Goal: Task Accomplishment & Management: Complete application form

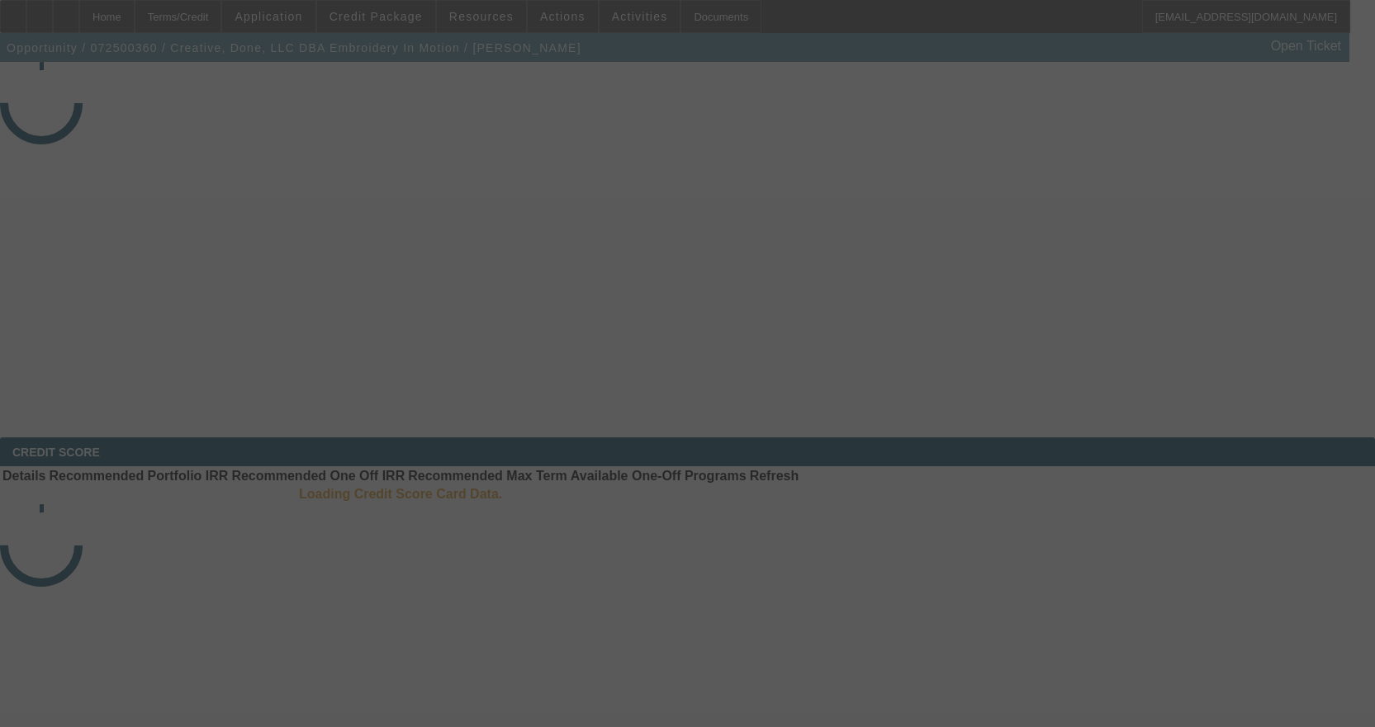
select select "3"
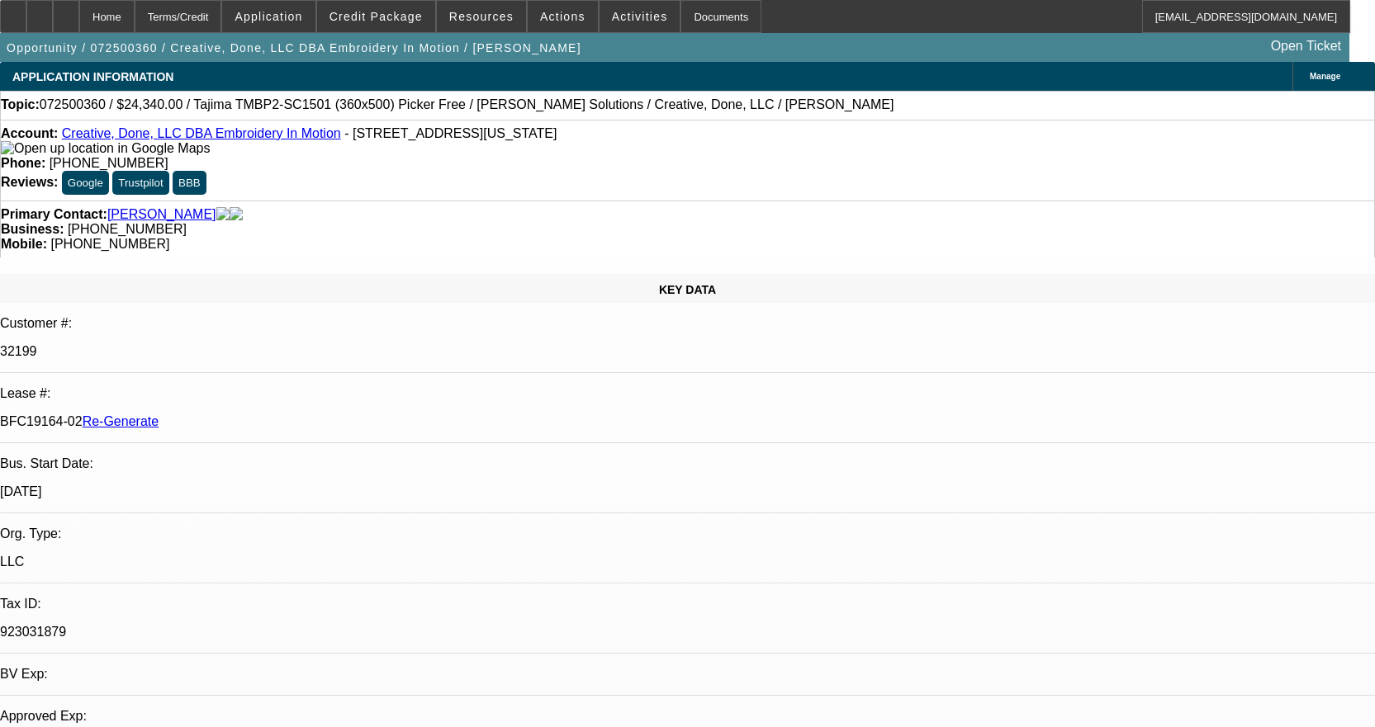
select select "0"
select select "2"
select select "0.1"
select select "4"
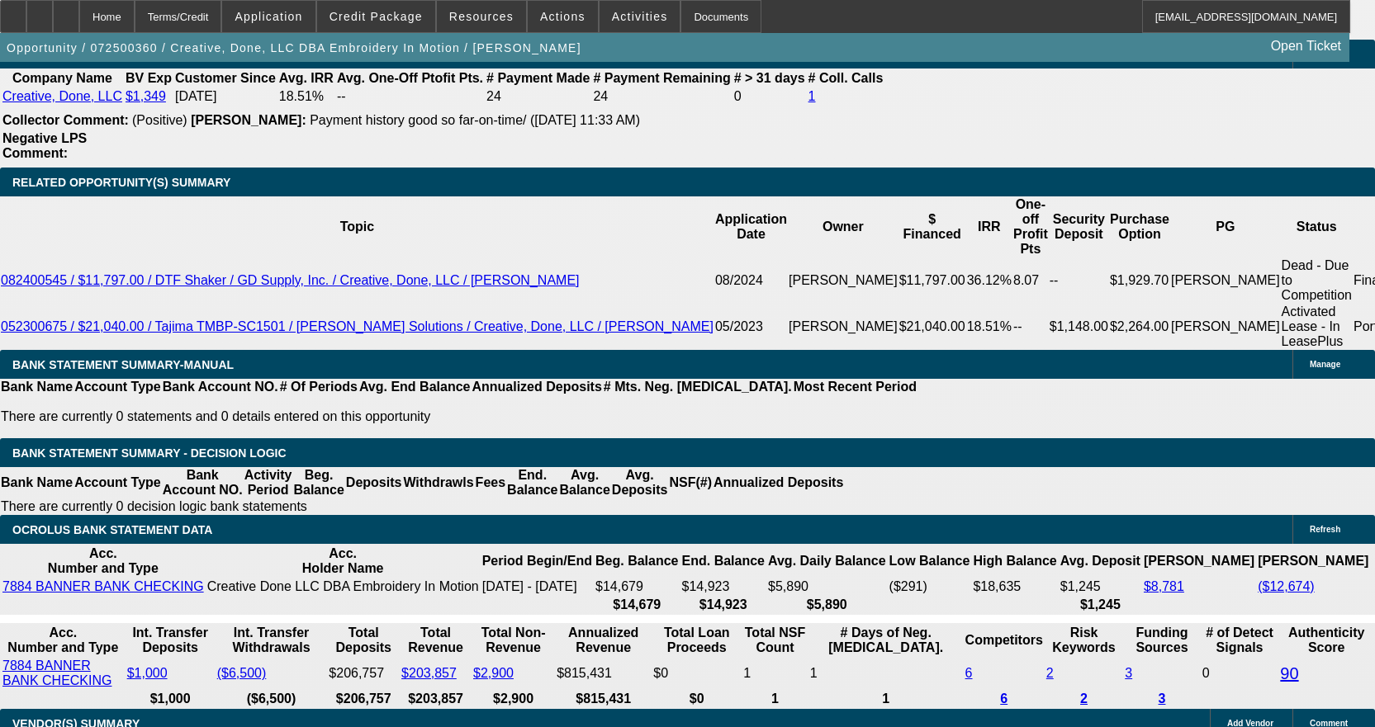
scroll to position [2814, 0]
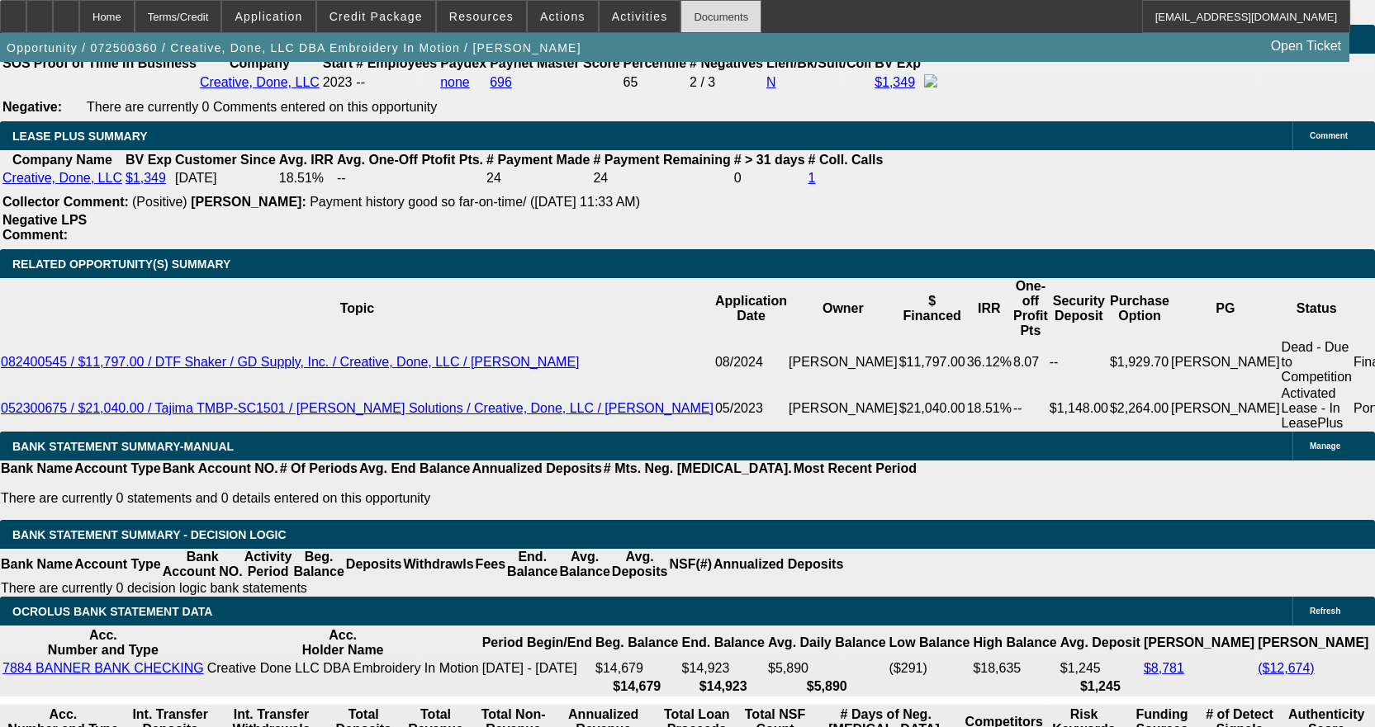
drag, startPoint x: 703, startPoint y: 17, endPoint x: 694, endPoint y: 17, distance: 9.1
click at [701, 17] on div "Documents" at bounding box center [720, 16] width 81 height 33
click at [623, 8] on button "Activities" at bounding box center [640, 16] width 81 height 31
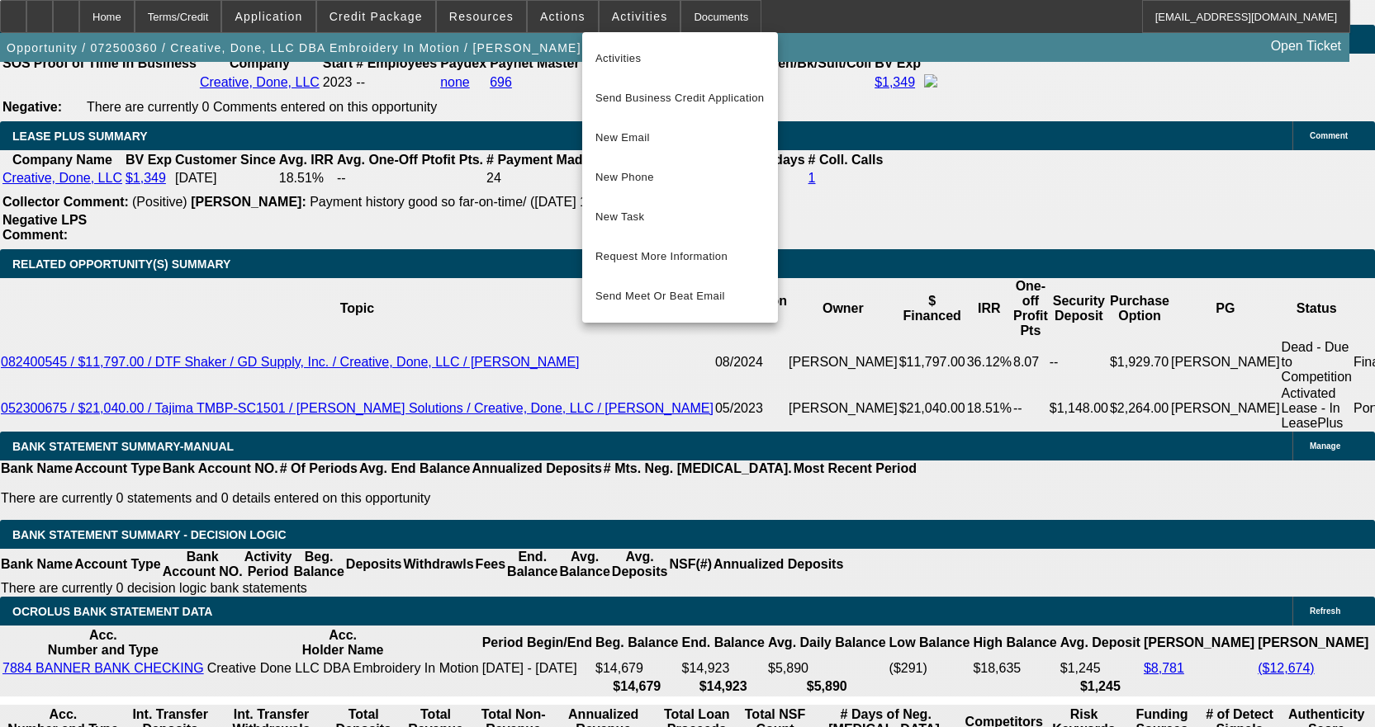
click at [546, 13] on div at bounding box center [687, 363] width 1375 height 727
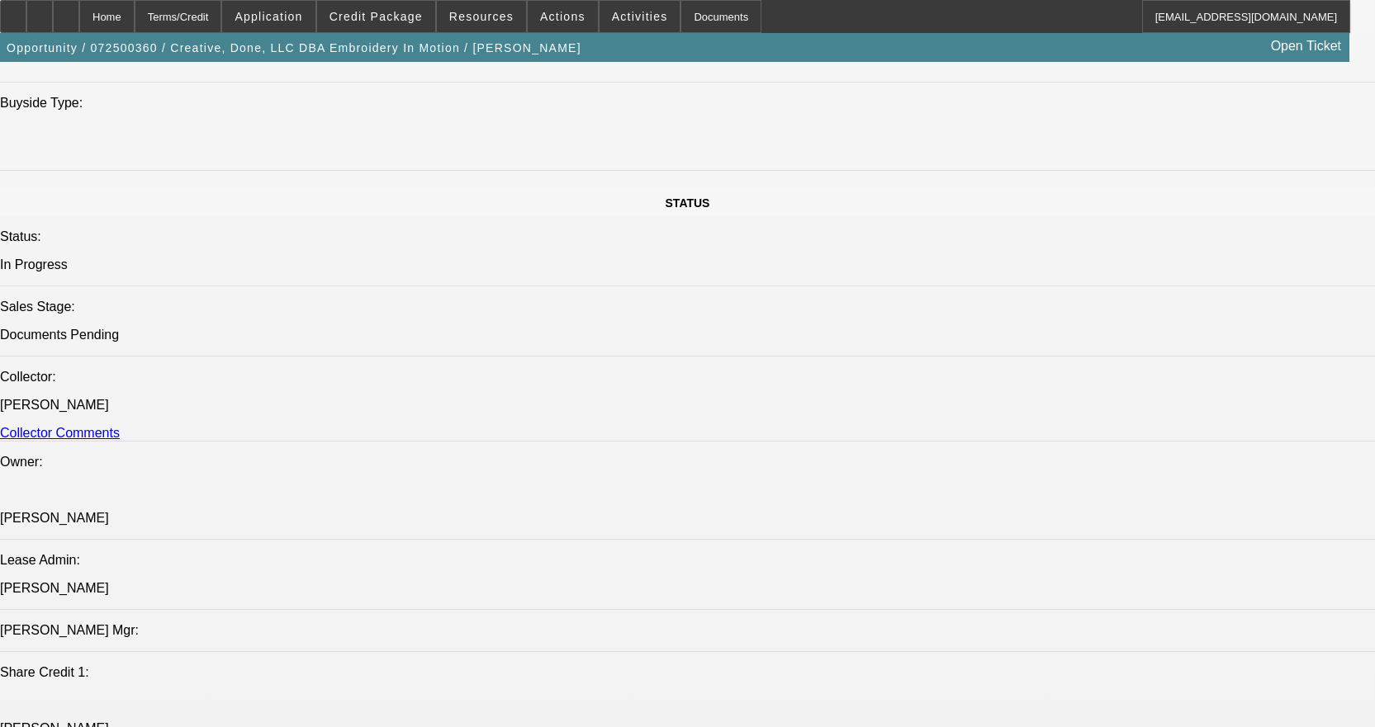
scroll to position [1741, 0]
click at [567, 7] on span at bounding box center [563, 17] width 70 height 40
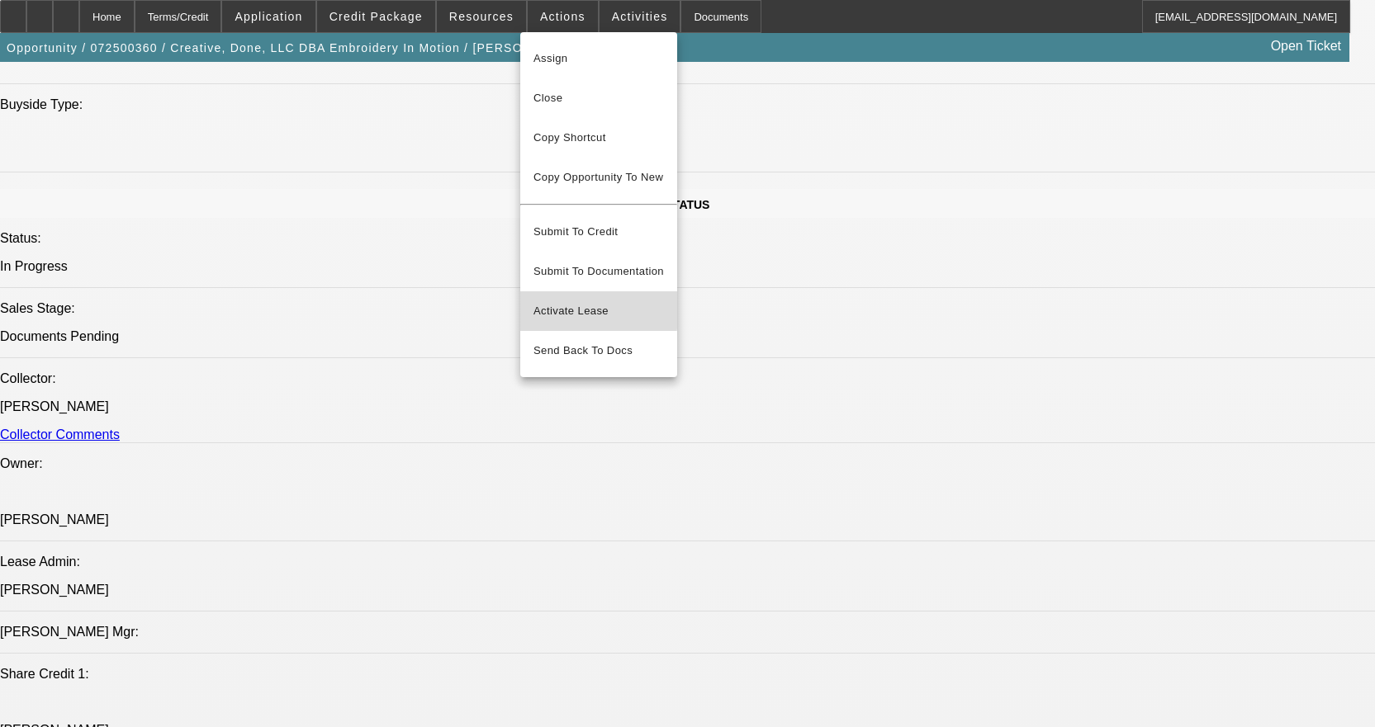
click at [566, 301] on span "Activate Lease" at bounding box center [598, 311] width 130 height 20
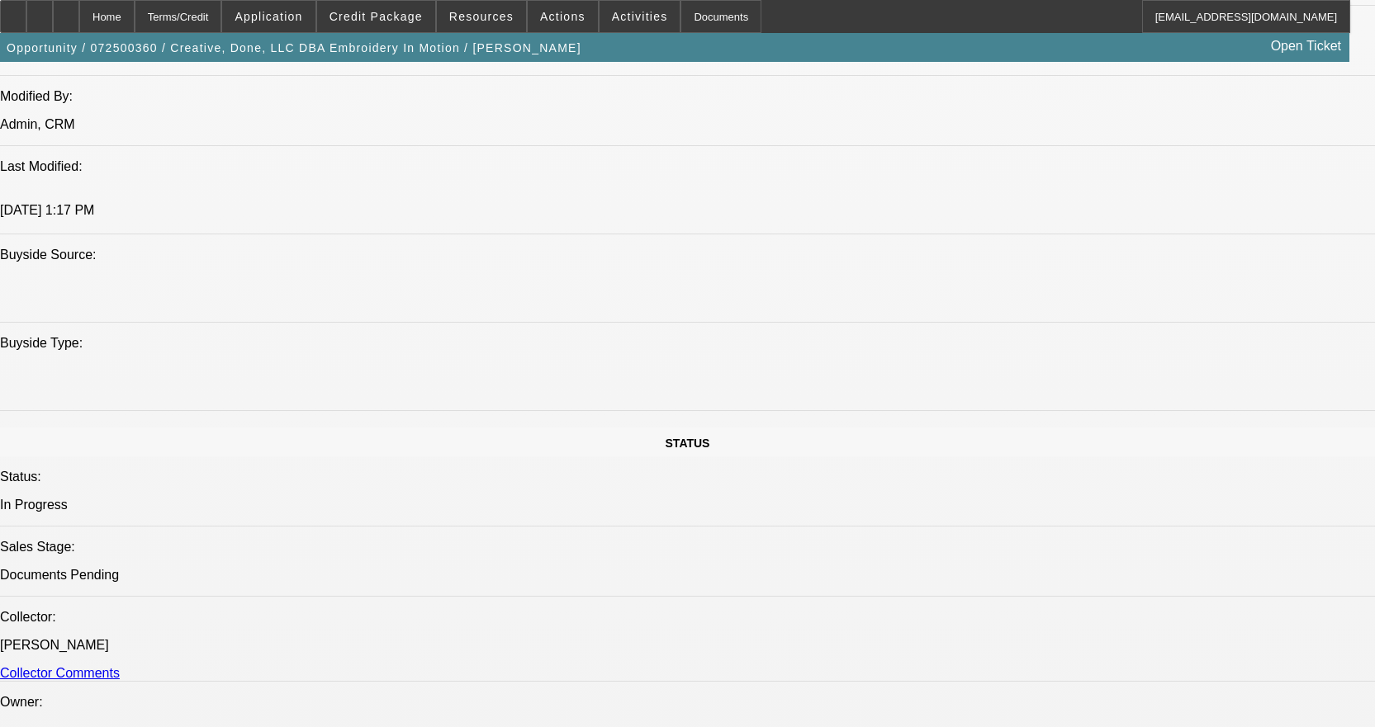
scroll to position [1163, 0]
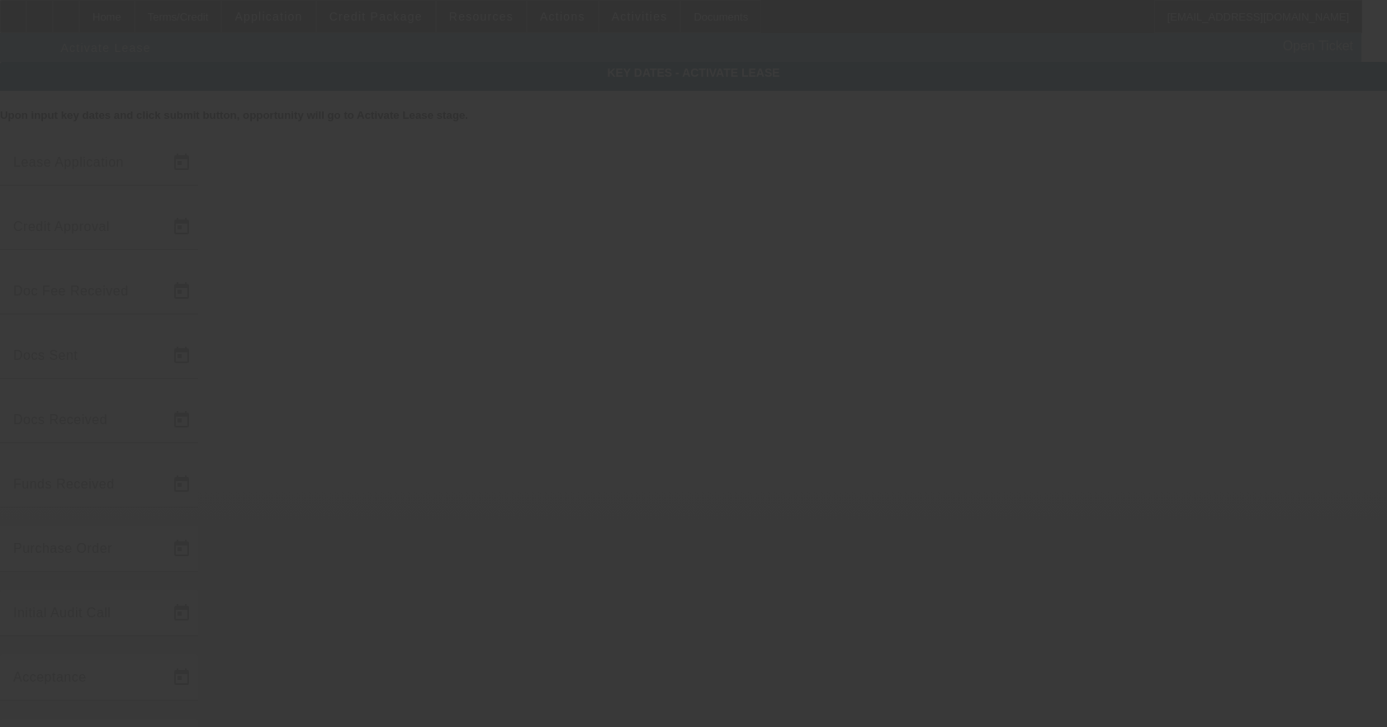
type input "7/16/2025"
type input "7/25/2025"
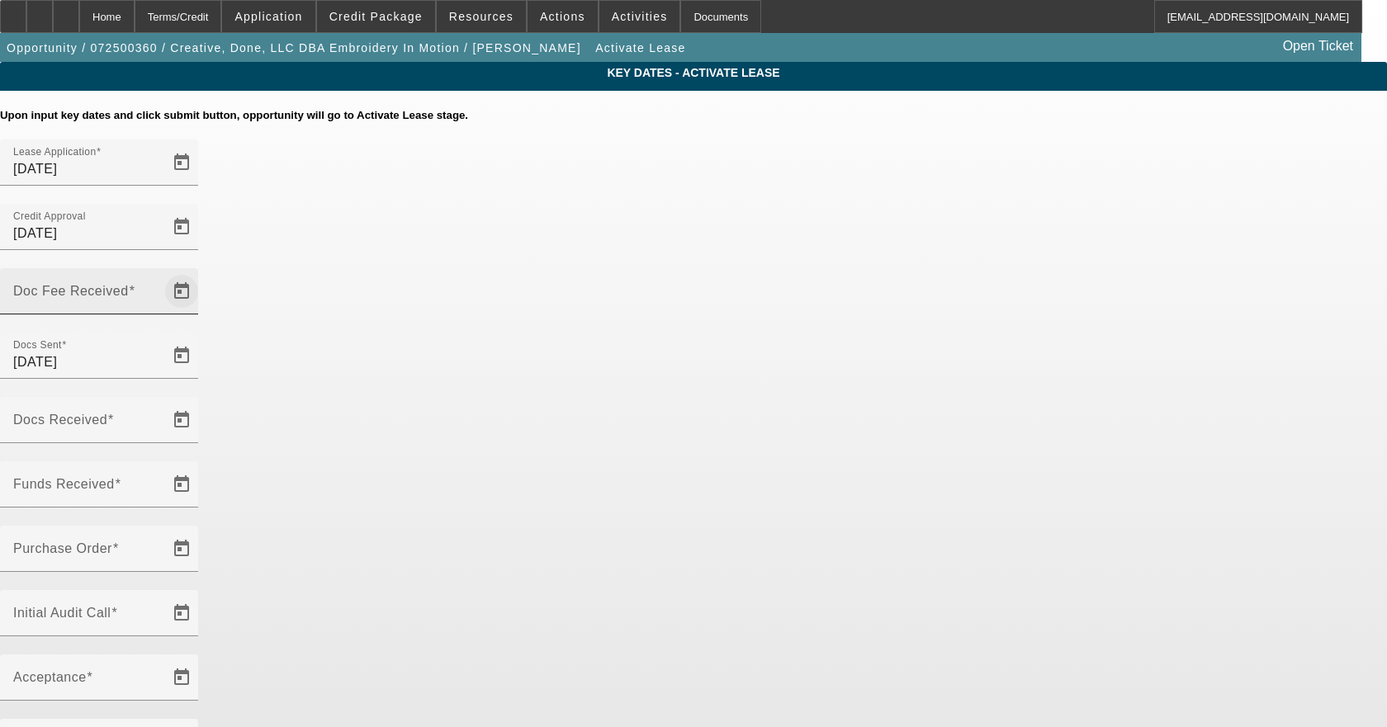
click at [201, 272] on span "Open calendar" at bounding box center [182, 292] width 40 height 40
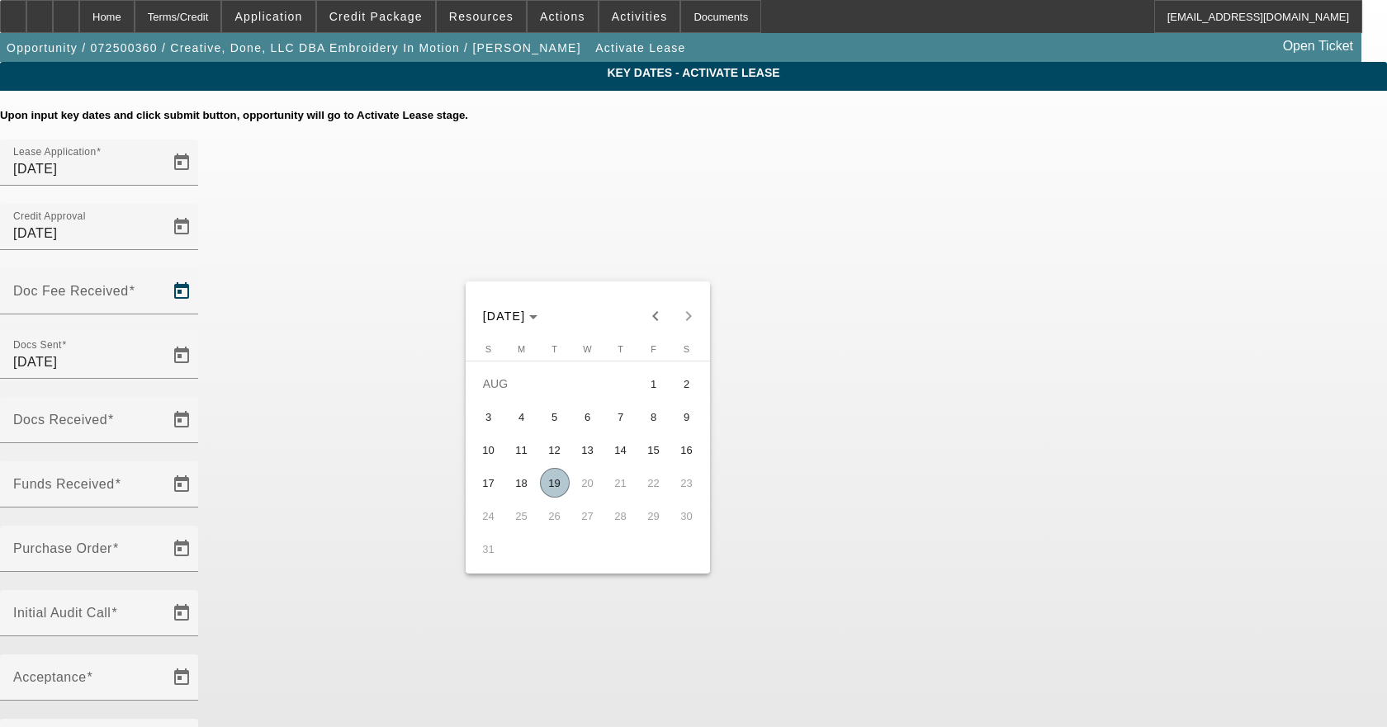
click at [649, 384] on span "1" at bounding box center [654, 384] width 30 height 30
type input "8/1/2025"
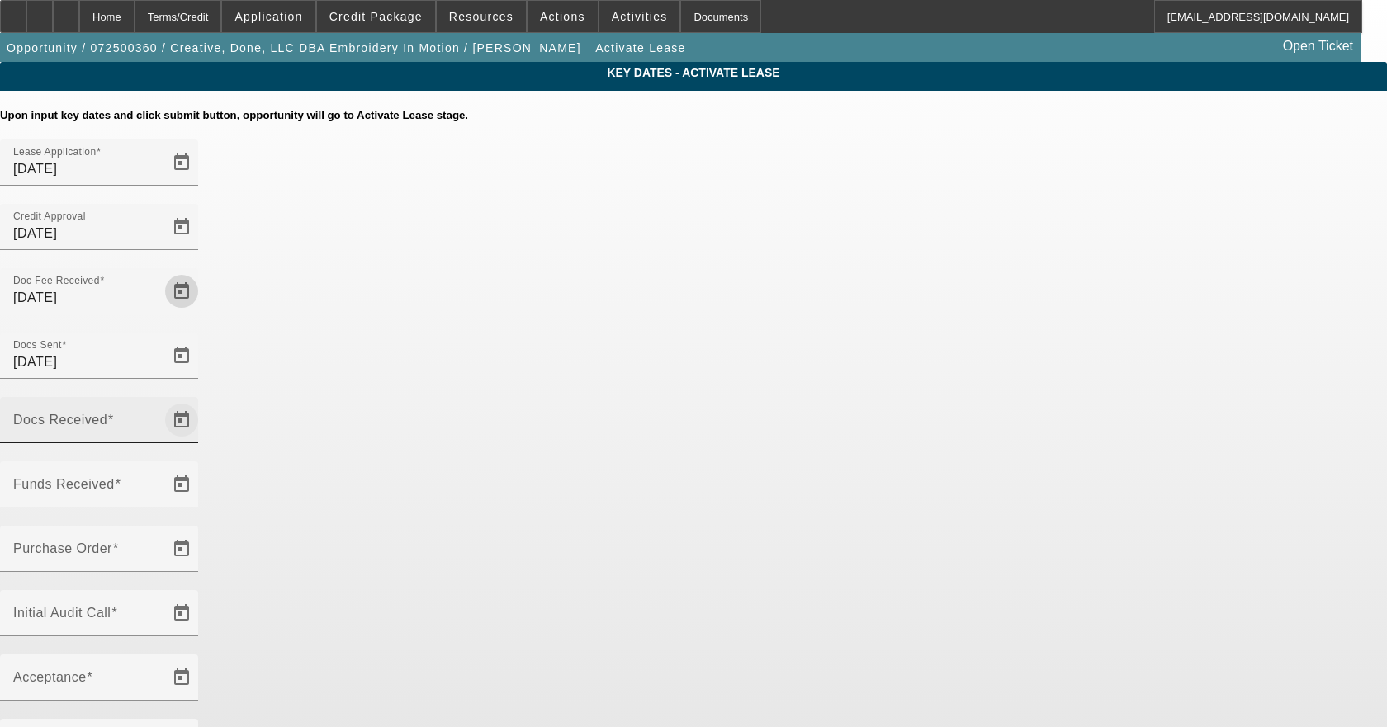
click at [201, 400] on span "Open calendar" at bounding box center [182, 420] width 40 height 40
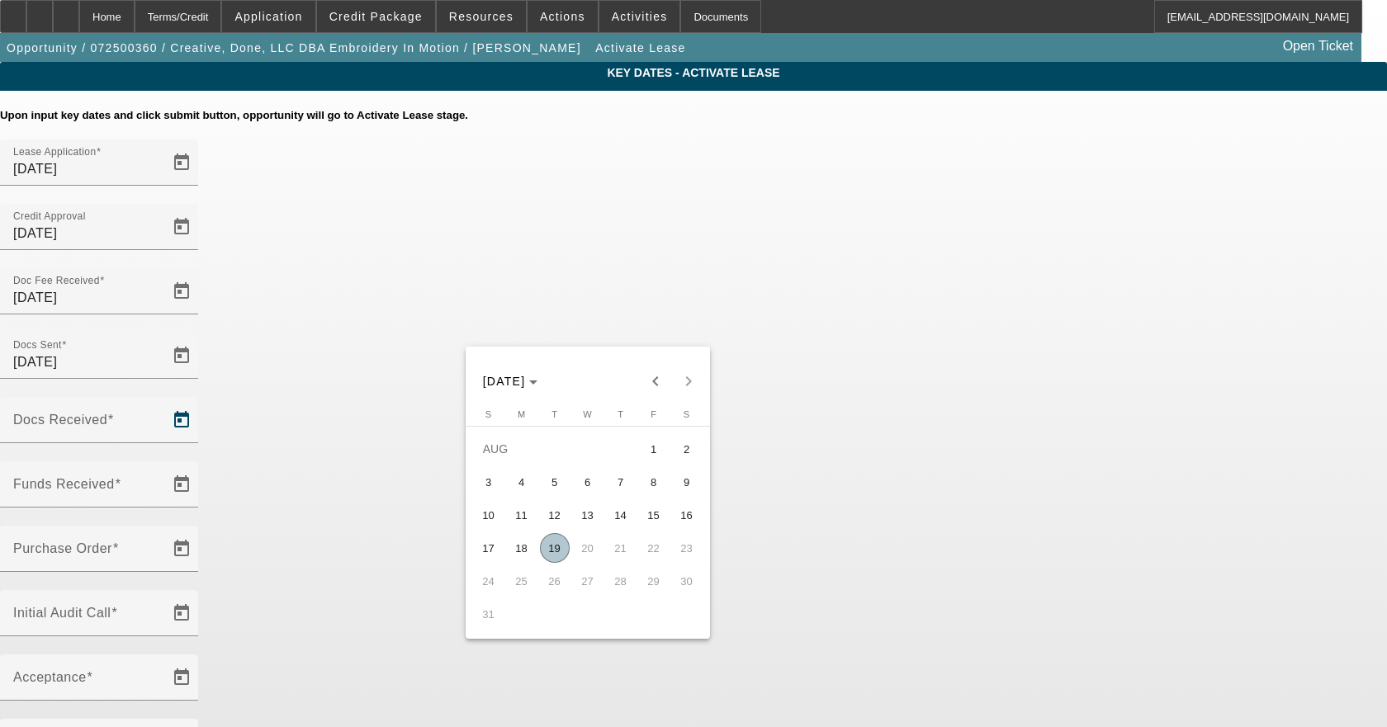
drag, startPoint x: 656, startPoint y: 450, endPoint x: 705, endPoint y: 420, distance: 57.8
click at [660, 448] on span "1" at bounding box center [654, 449] width 30 height 30
type input "8/1/2025"
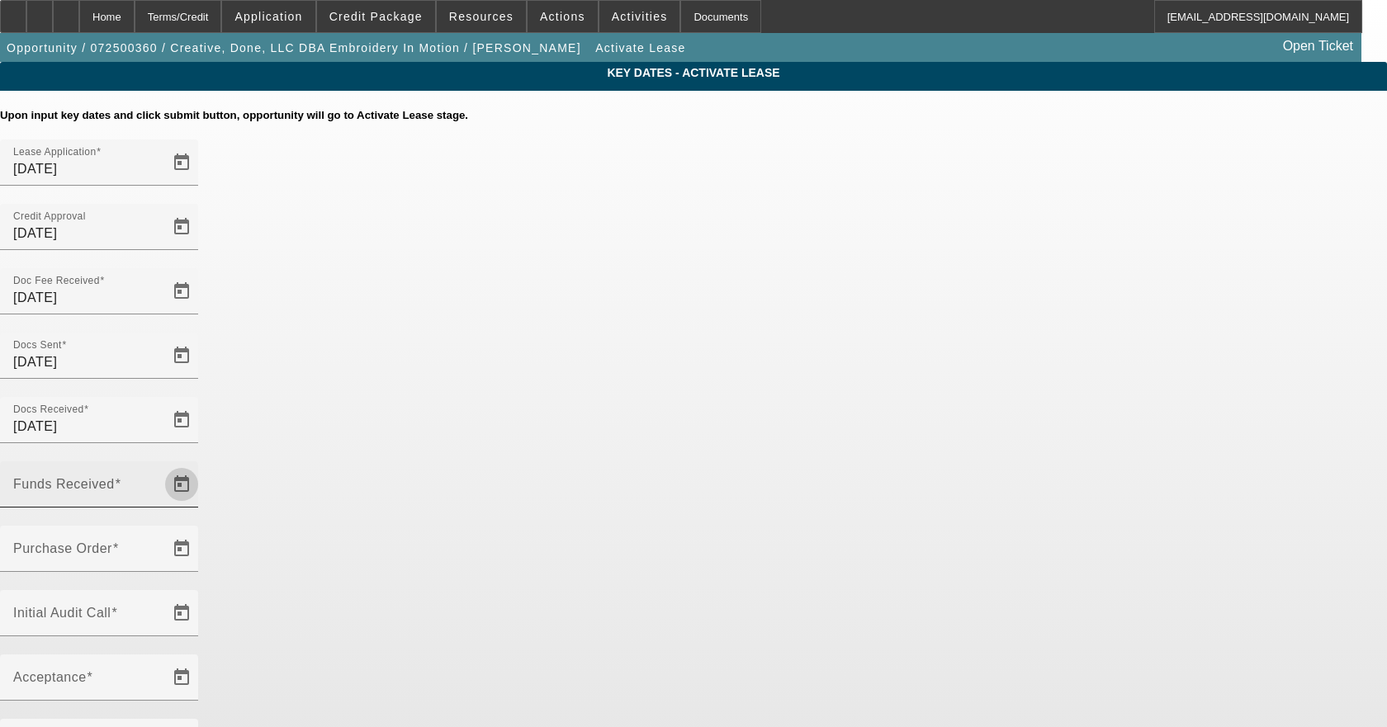
click at [201, 465] on span "Open calendar" at bounding box center [182, 485] width 40 height 40
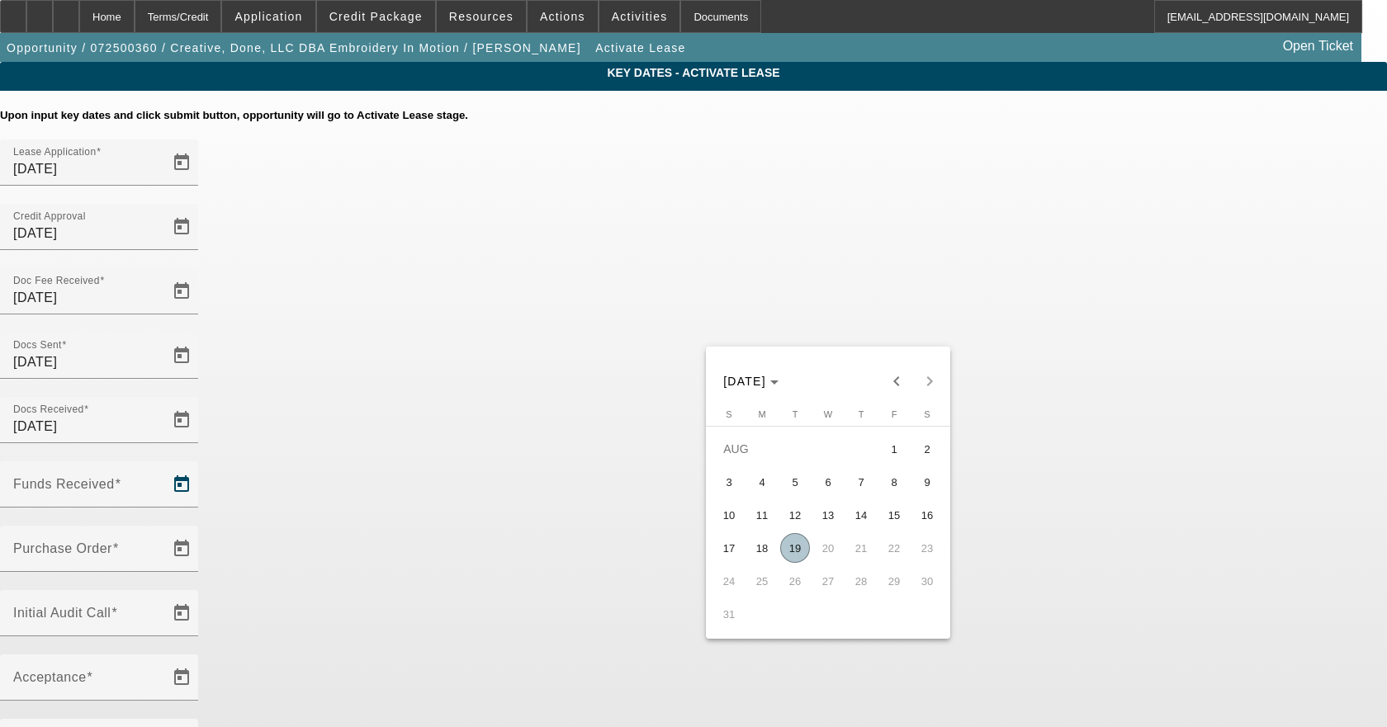
click at [890, 453] on span "1" at bounding box center [894, 449] width 30 height 30
type input "8/1/2025"
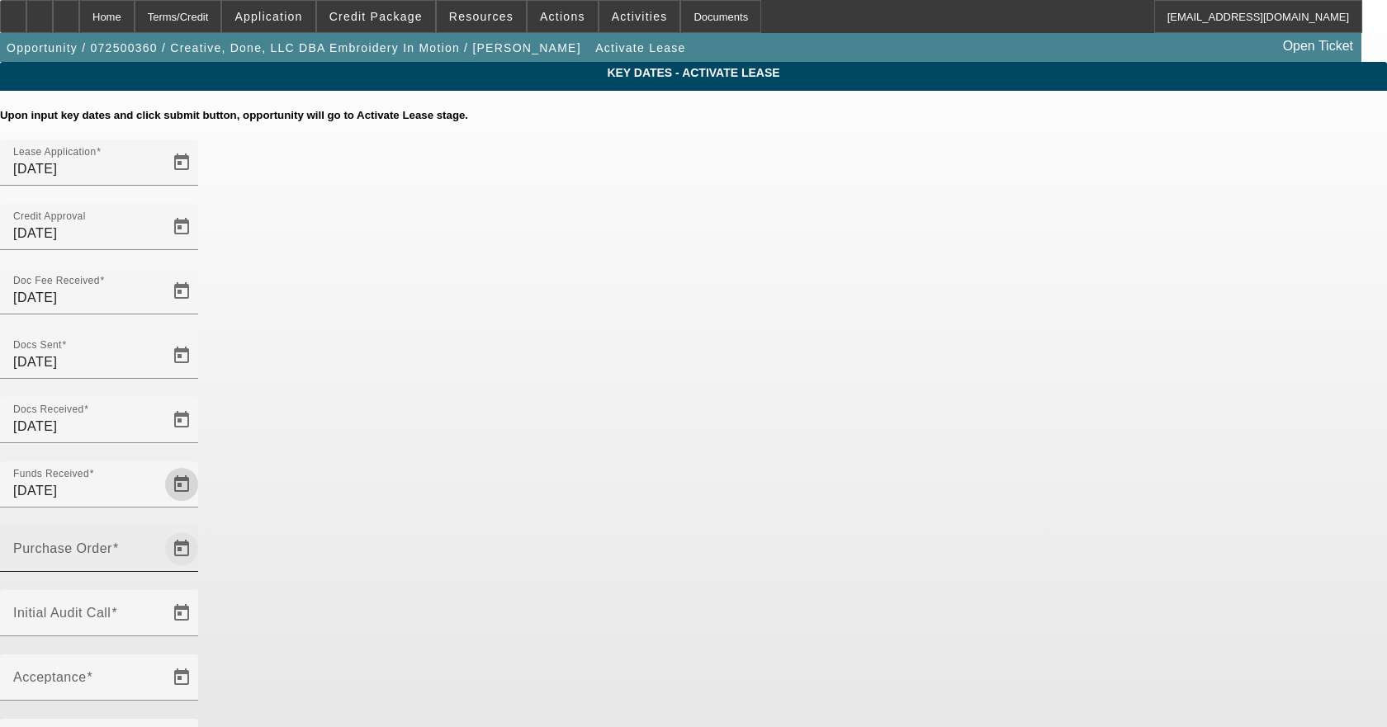
click at [201, 529] on span "Open calendar" at bounding box center [182, 549] width 40 height 40
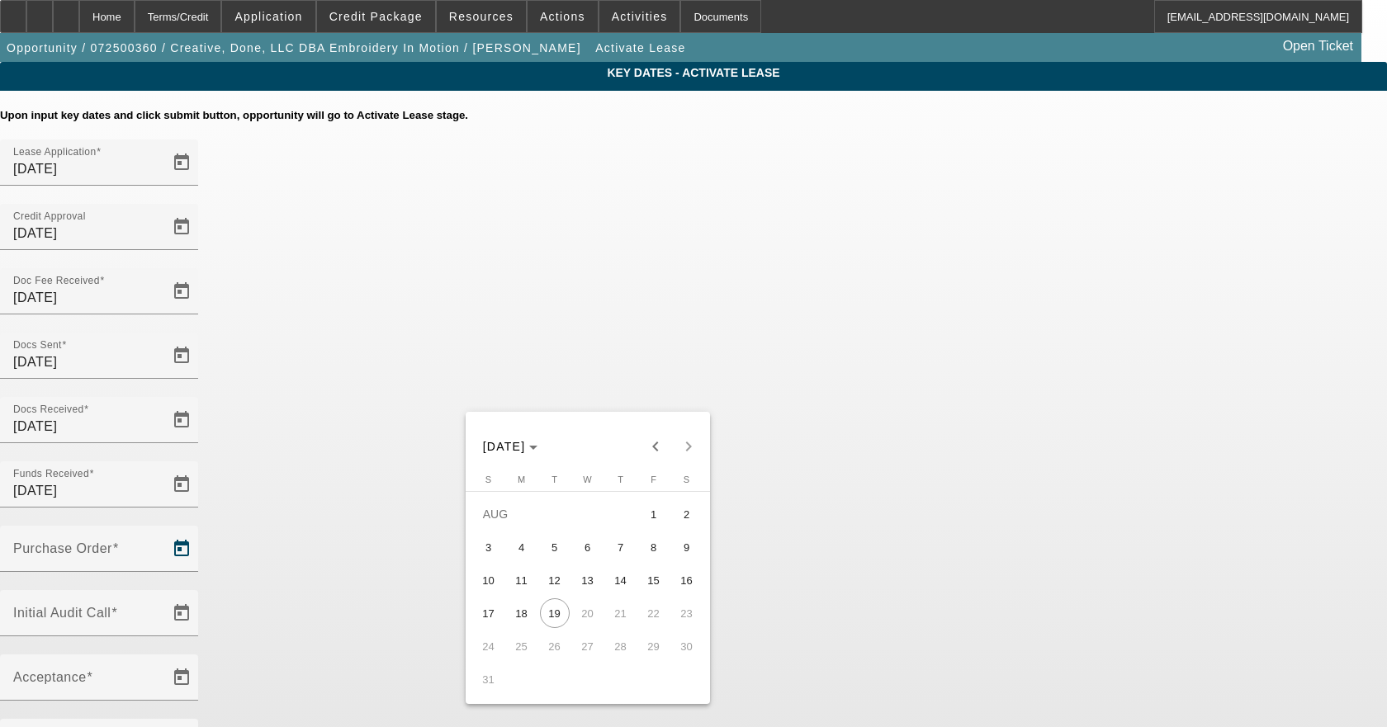
click at [655, 515] on span "1" at bounding box center [654, 515] width 30 height 30
type input "8/1/2025"
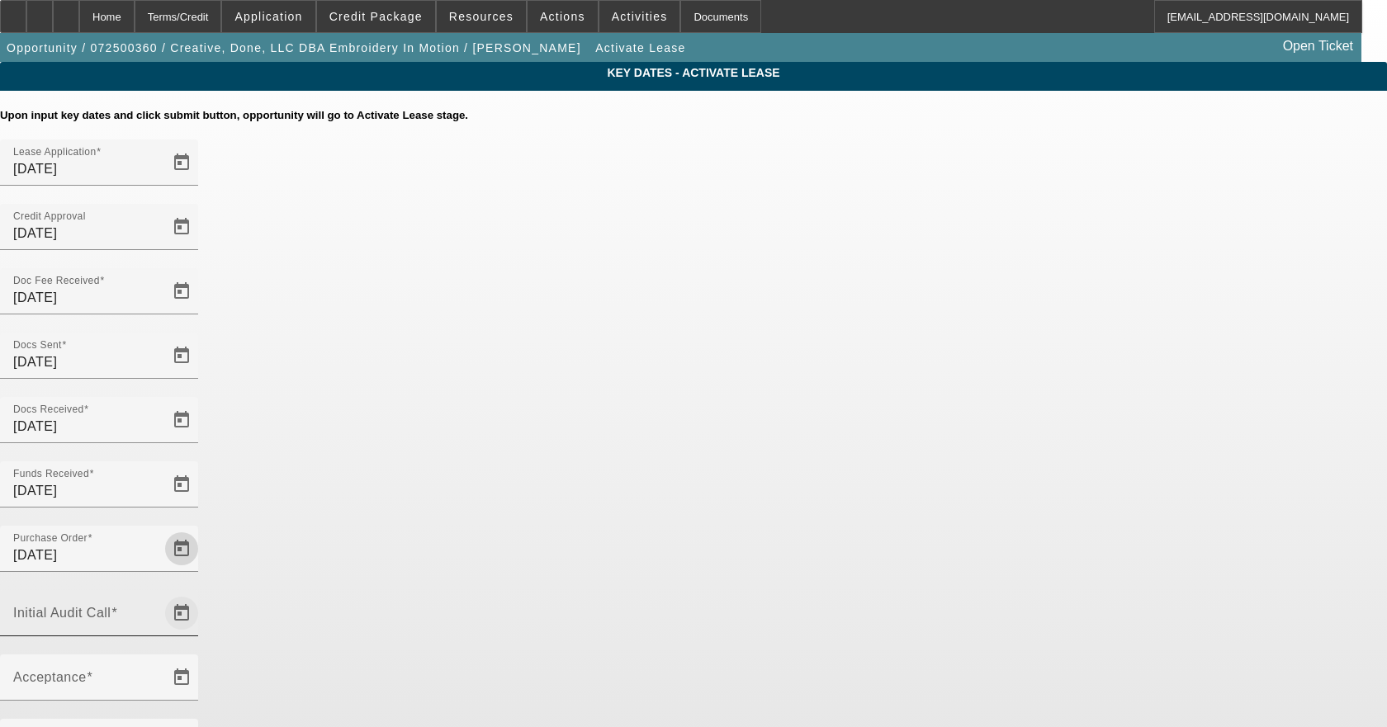
click at [201, 594] on span "Open calendar" at bounding box center [182, 614] width 40 height 40
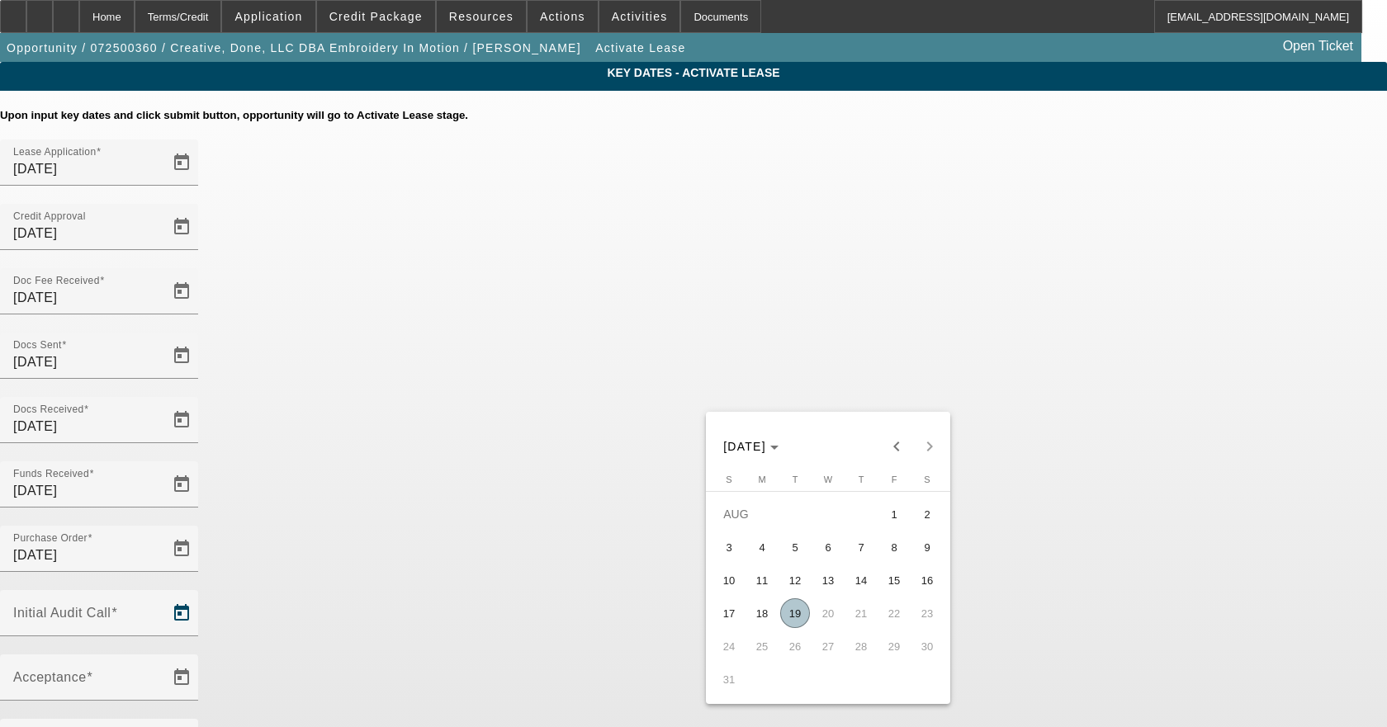
click at [799, 607] on span "19" at bounding box center [795, 614] width 30 height 30
type input "8/19/2025"
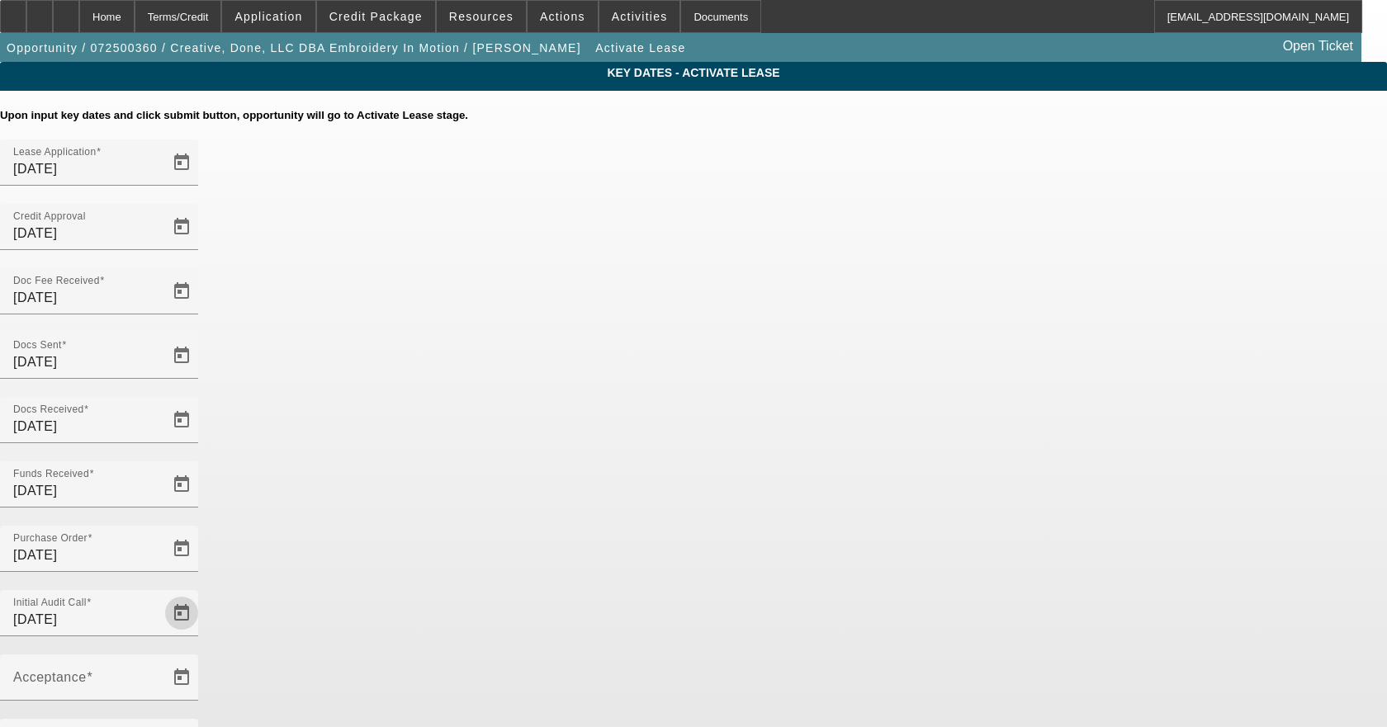
click at [198, 701] on div at bounding box center [99, 710] width 198 height 18
click at [201, 658] on span "Open calendar" at bounding box center [182, 678] width 40 height 40
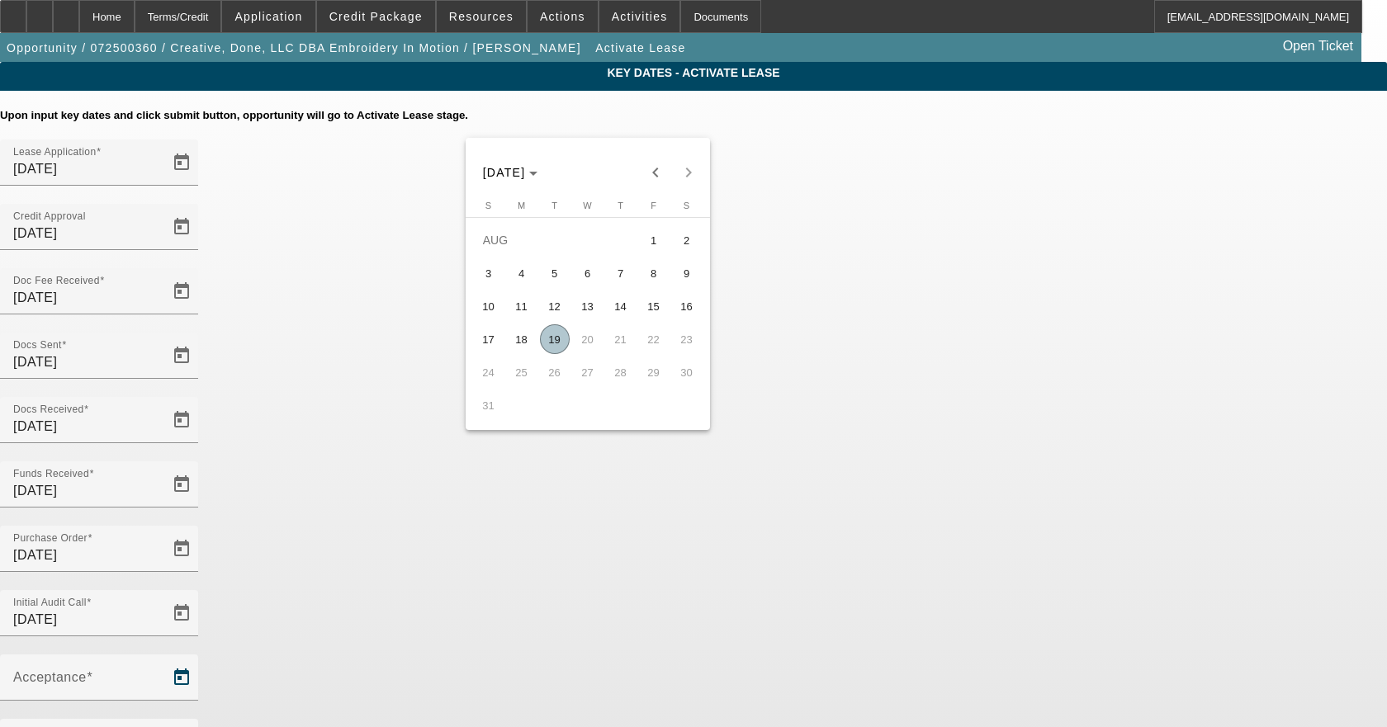
click at [561, 349] on span "19" at bounding box center [555, 340] width 30 height 30
type input "8/19/2025"
type input "9/1/2025"
type input "10/1/2025"
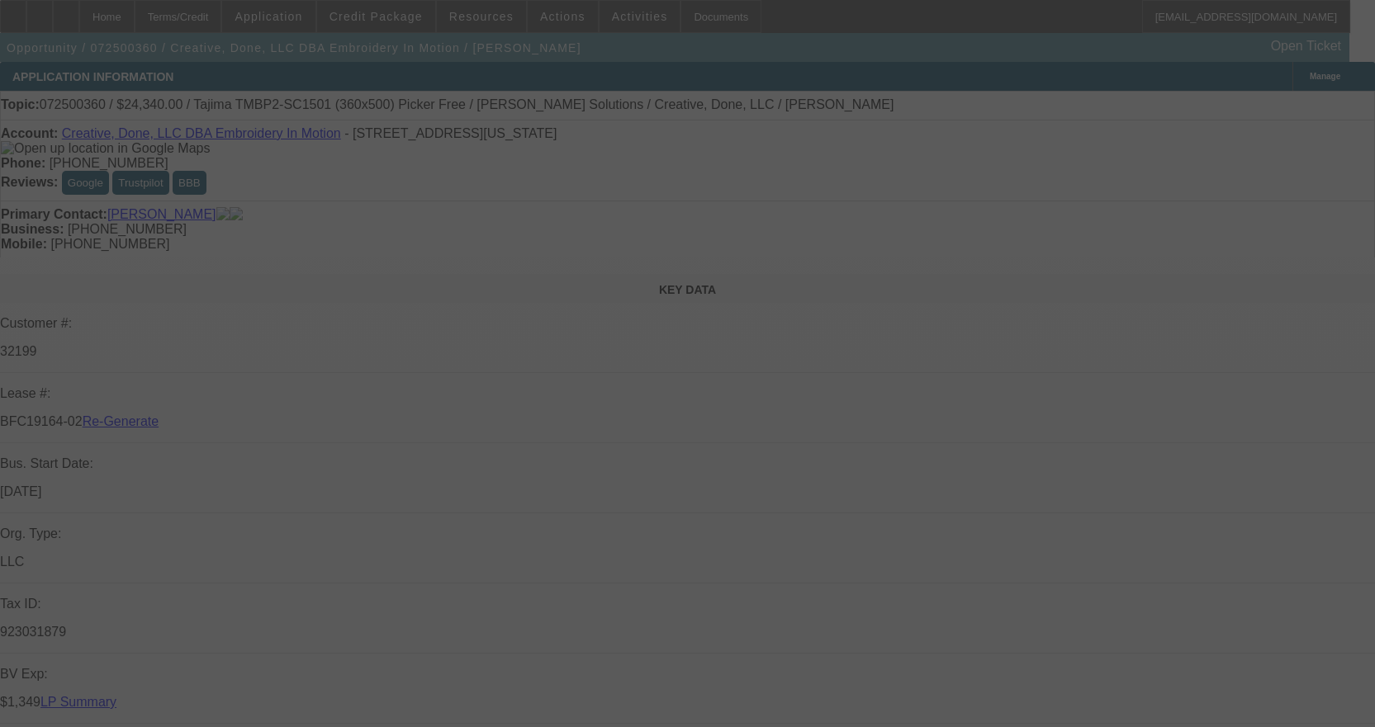
select select "4"
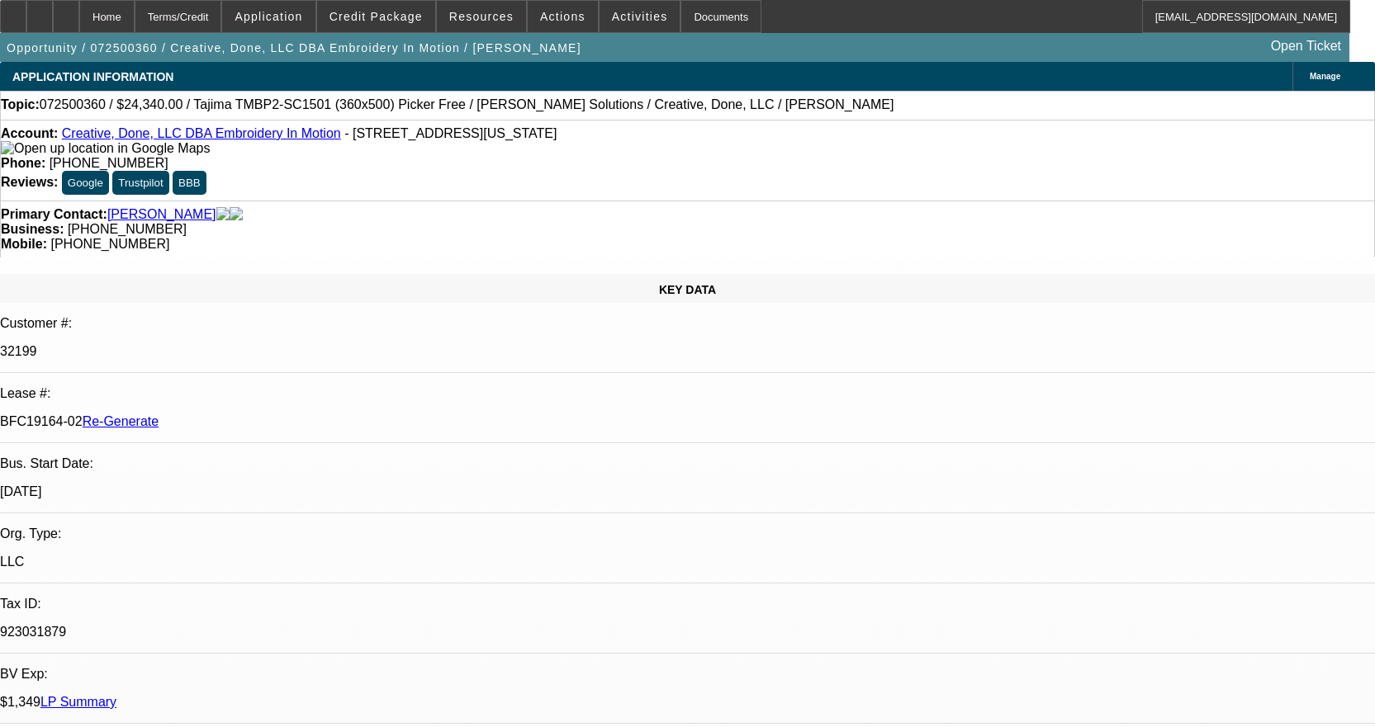
select select "0"
select select "2"
select select "0.1"
select select "4"
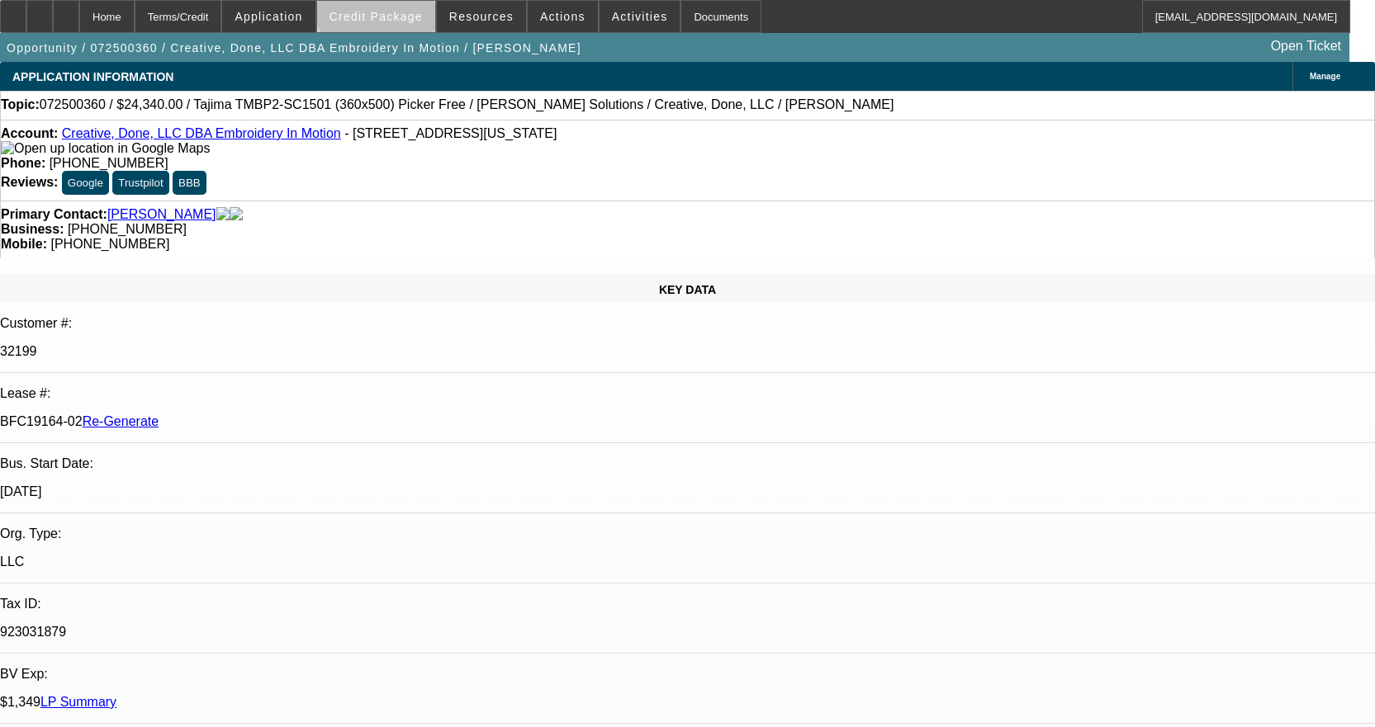
click at [412, 2] on span at bounding box center [376, 17] width 118 height 40
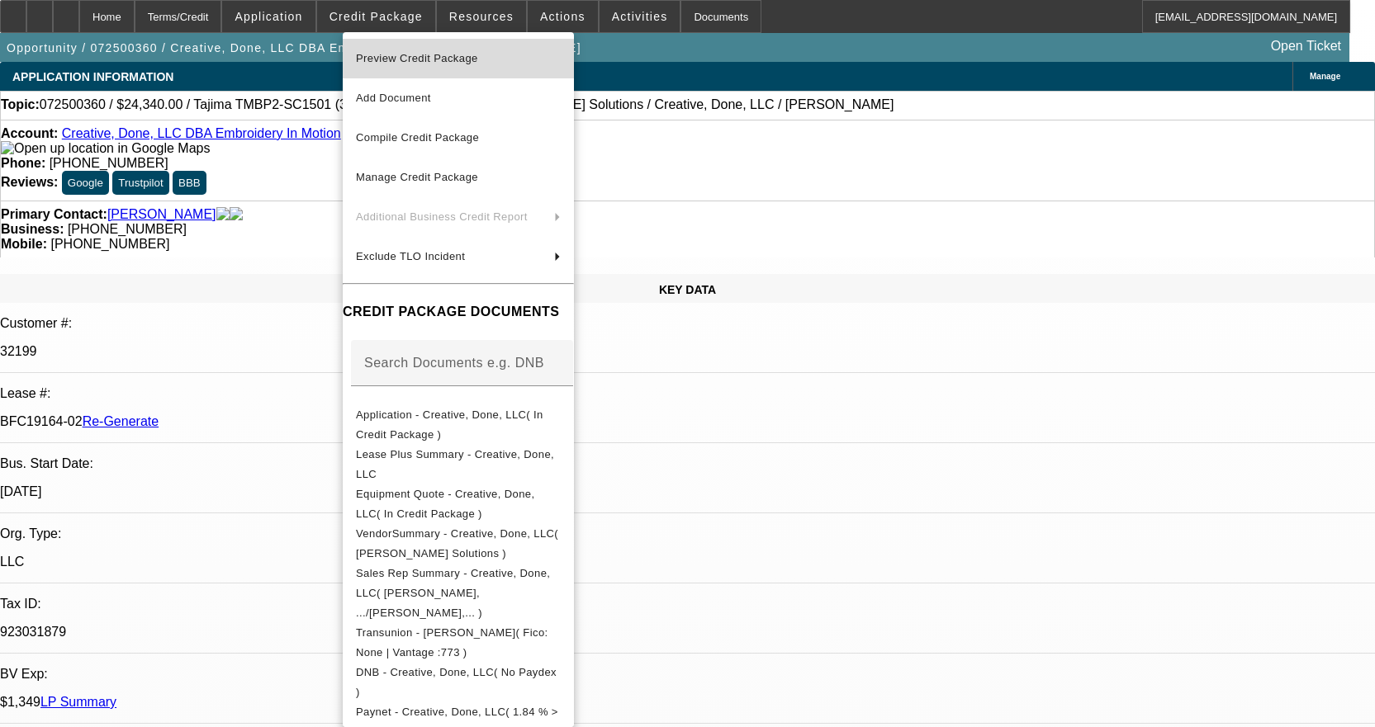
click at [453, 51] on span "Preview Credit Package" at bounding box center [458, 59] width 205 height 20
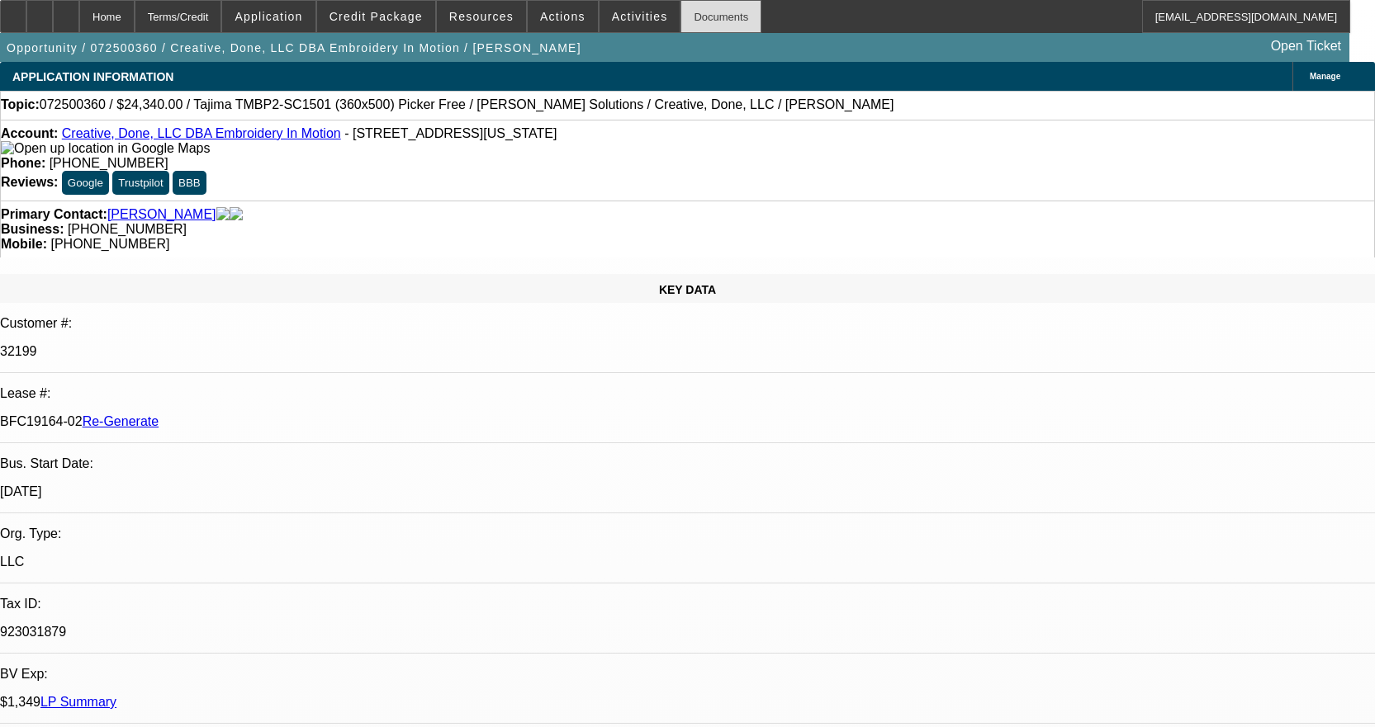
click at [714, 8] on div "Documents" at bounding box center [720, 16] width 81 height 33
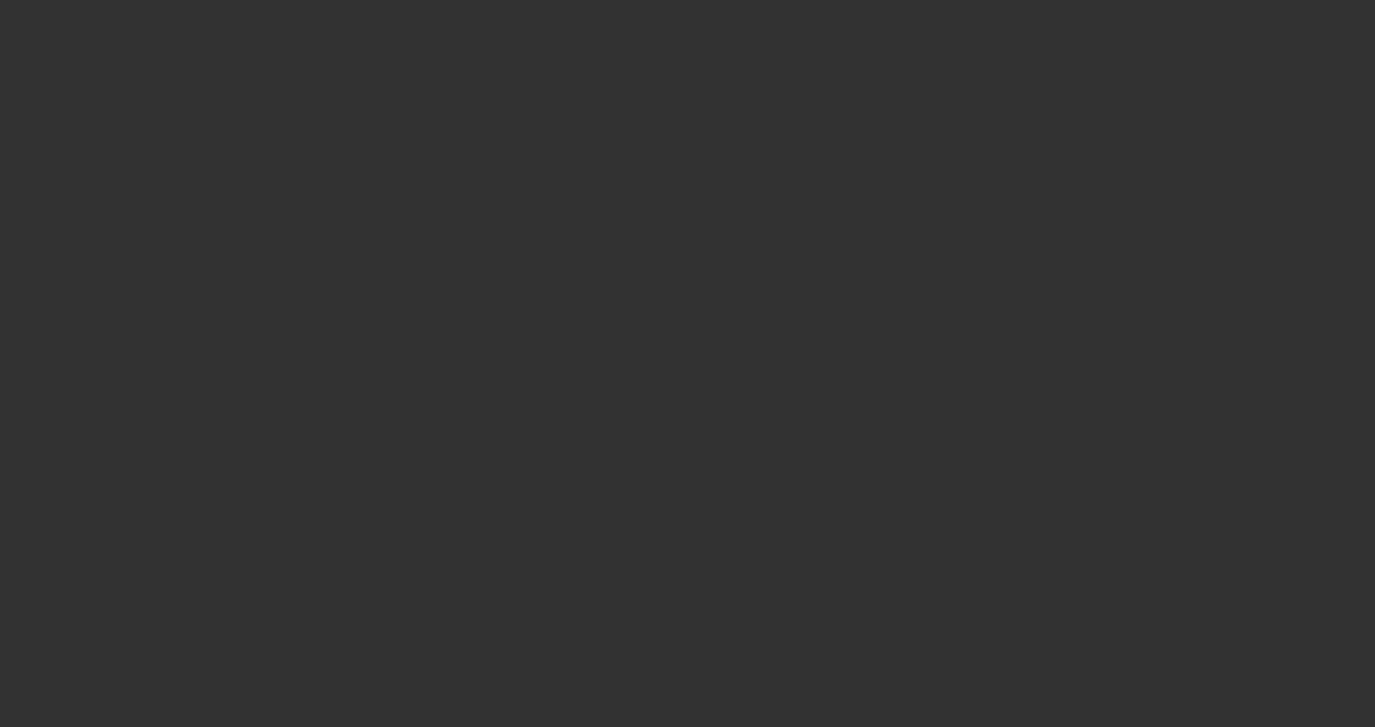
select select "3"
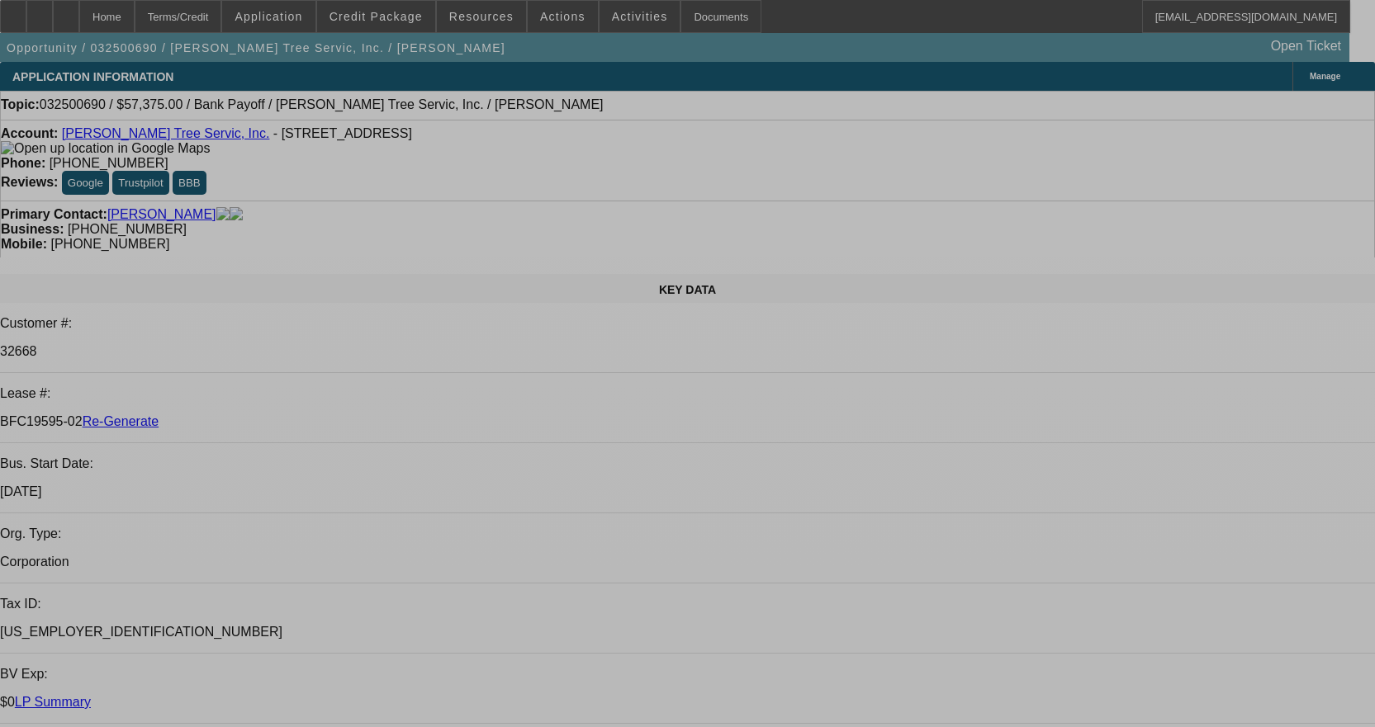
select select "0.1"
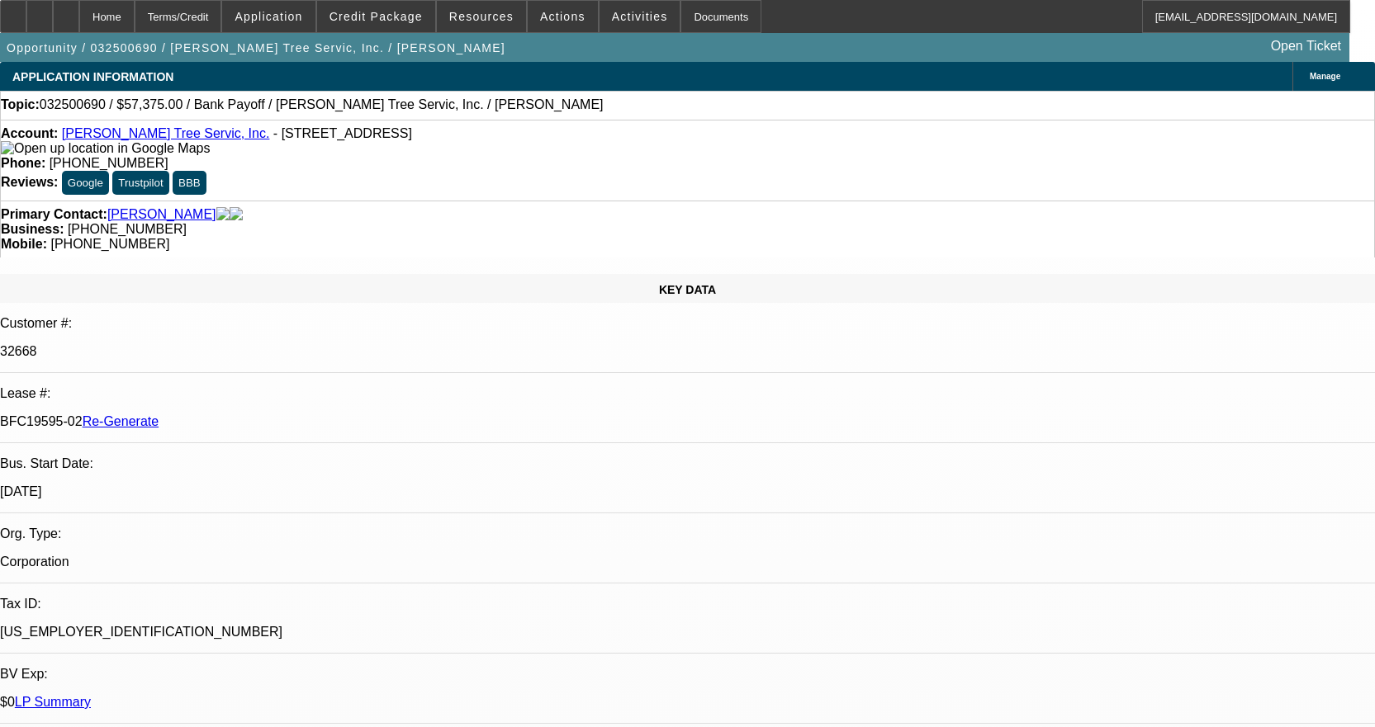
select select "0"
select select "3"
select select "0"
select select "6"
click at [684, 26] on div "Documents" at bounding box center [720, 16] width 81 height 33
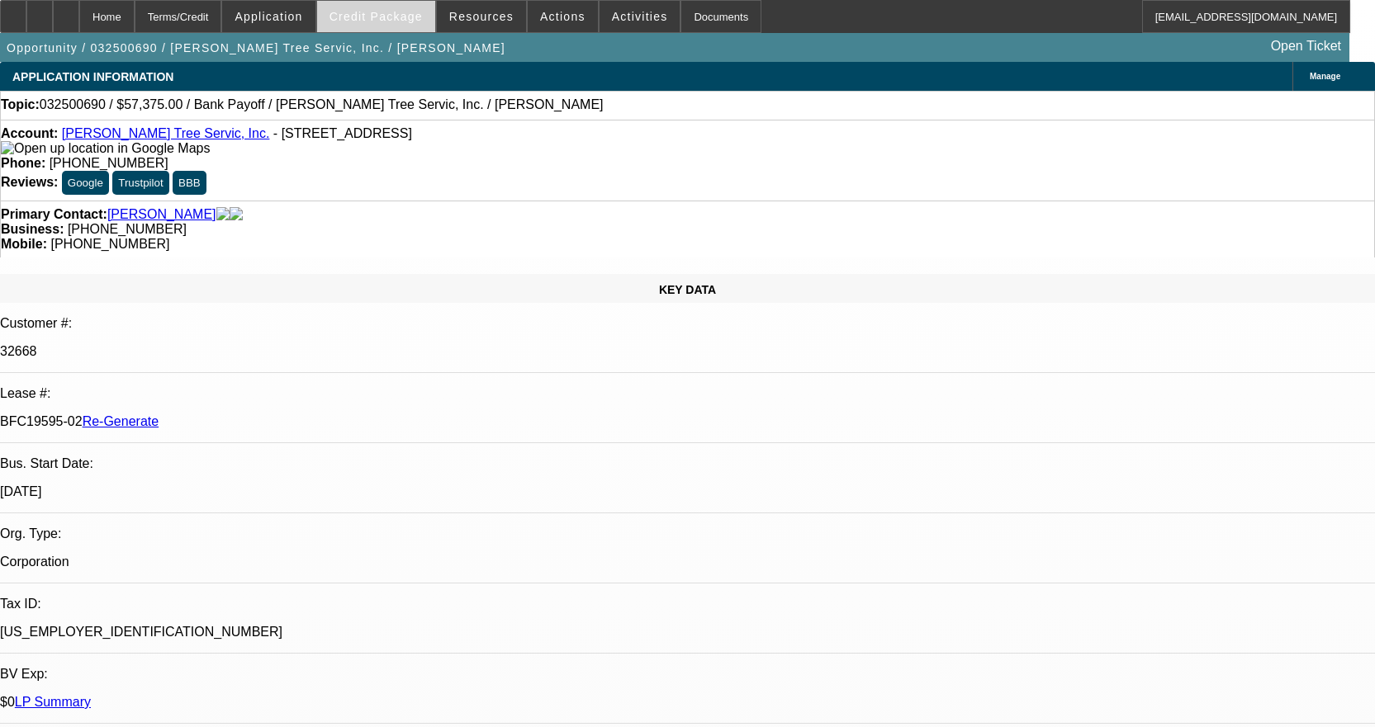
click at [400, 14] on span "Credit Package" at bounding box center [375, 16] width 93 height 13
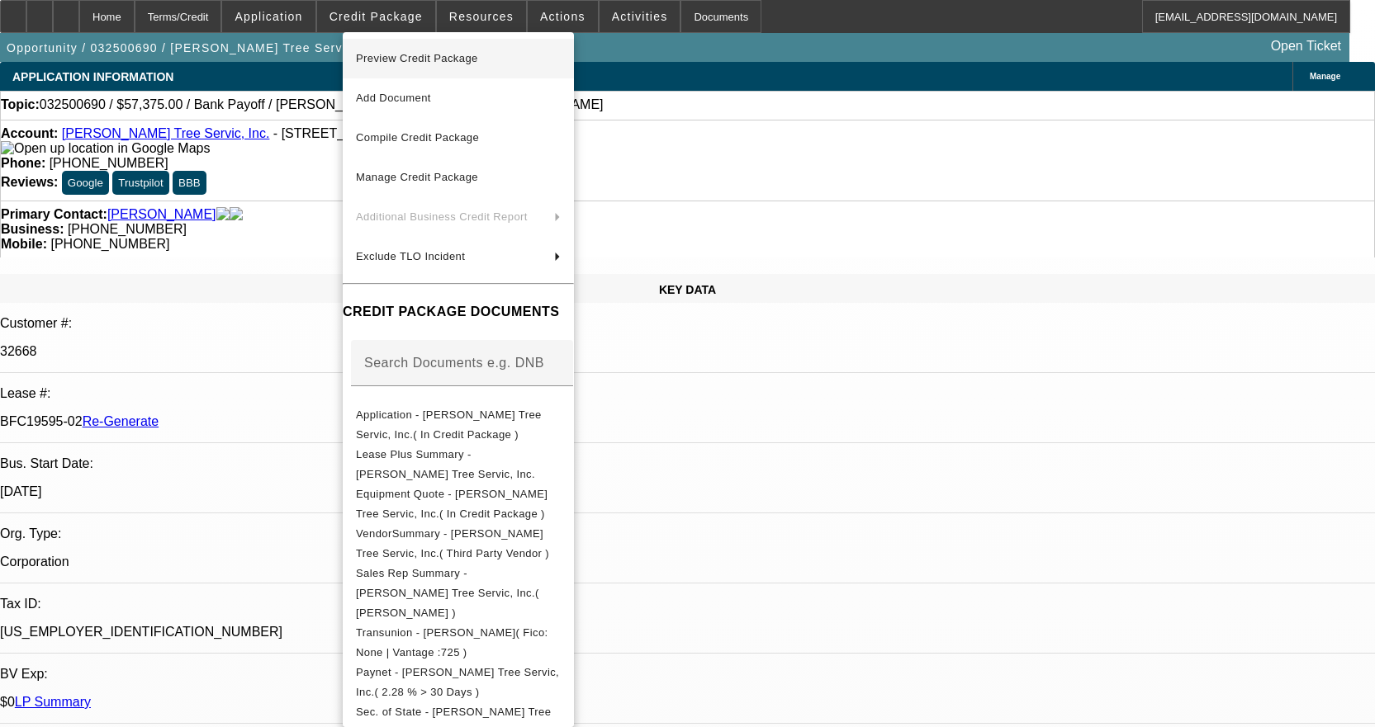
click at [460, 64] on span "Preview Credit Package" at bounding box center [417, 58] width 122 height 12
